Goal: Transaction & Acquisition: Purchase product/service

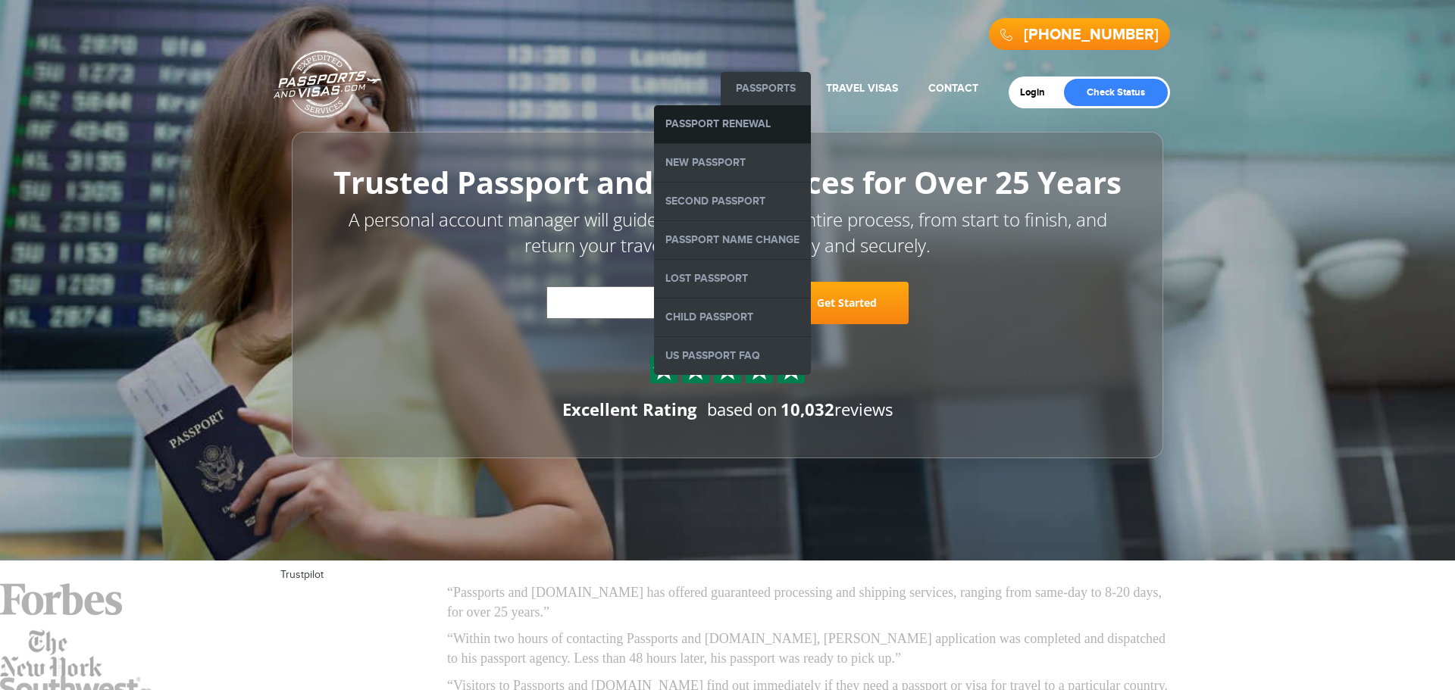
click at [756, 128] on link "Passport Renewal" at bounding box center [732, 124] width 157 height 38
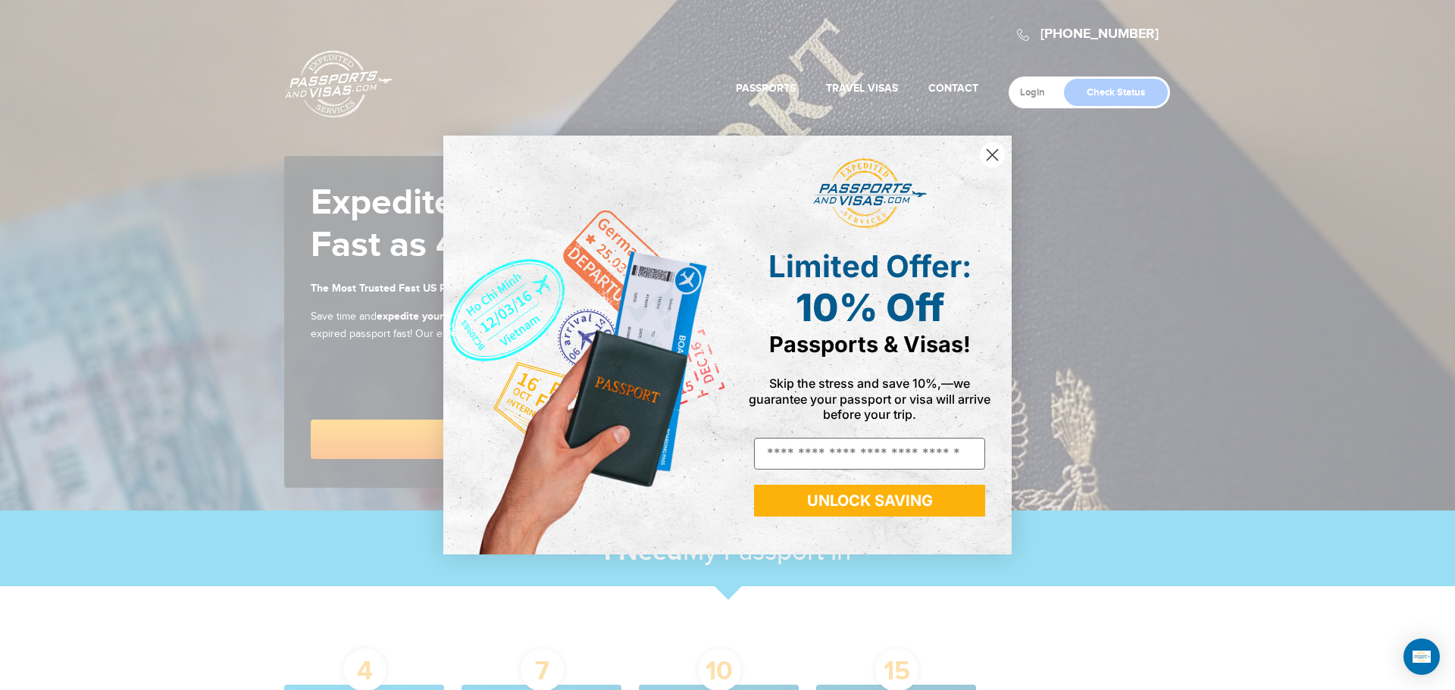
click at [997, 155] on circle "Close dialog" at bounding box center [992, 154] width 25 height 25
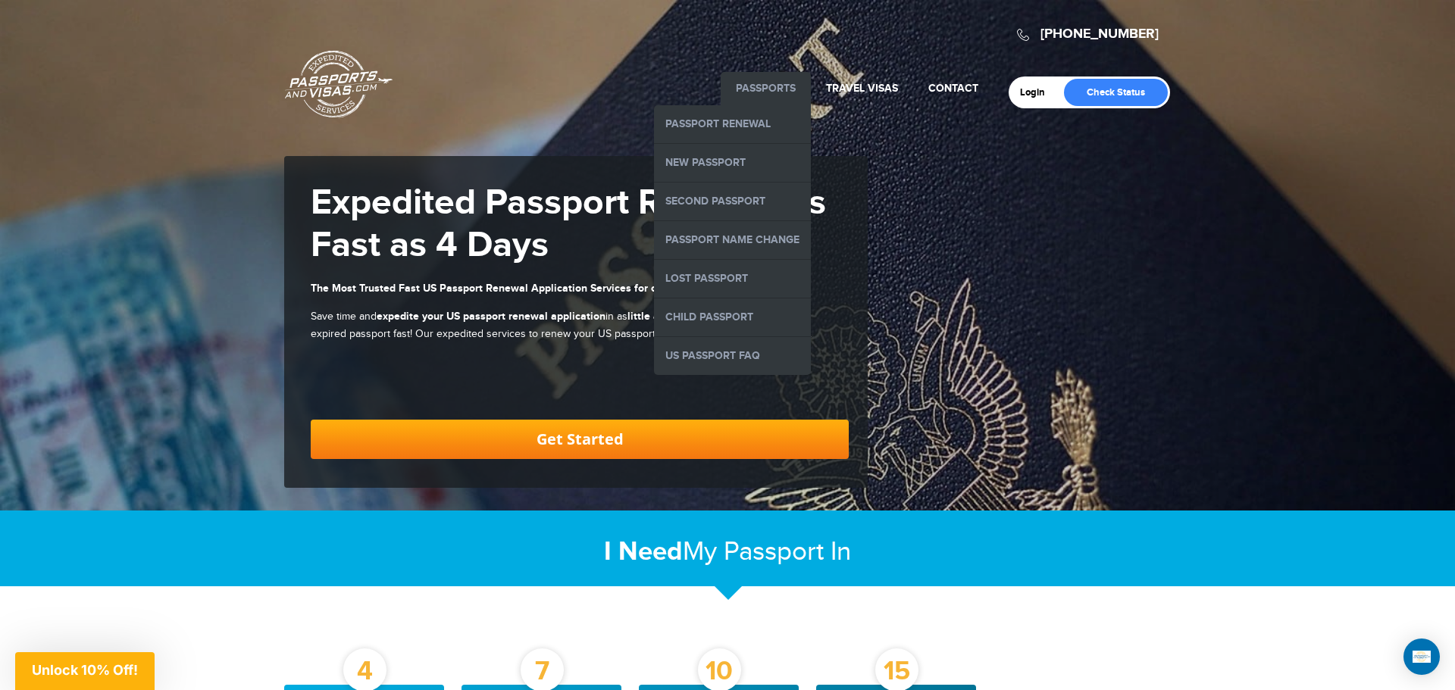
click at [744, 82] on link "Passports" at bounding box center [766, 88] width 60 height 13
click at [706, 159] on link "New Passport" at bounding box center [732, 163] width 157 height 38
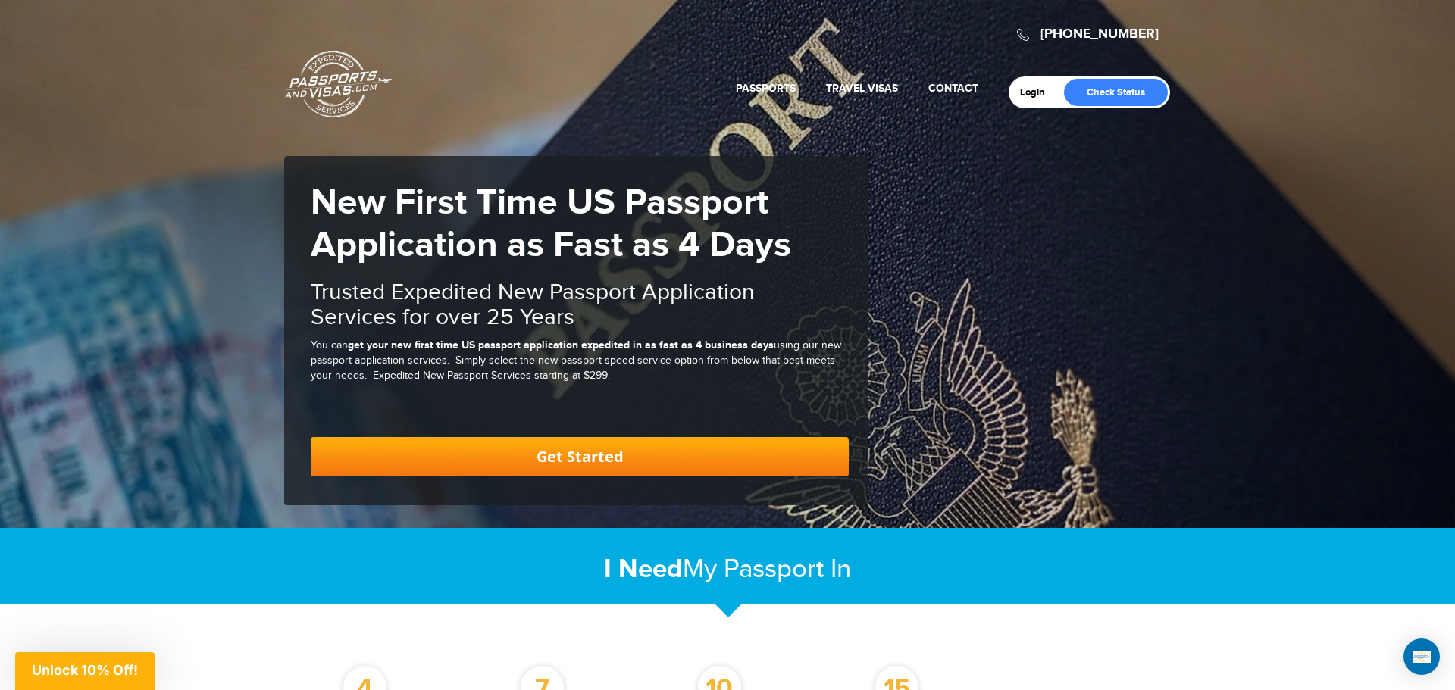
click at [647, 442] on link "Get Started" at bounding box center [580, 456] width 538 height 39
